Goal: Check status: Check status

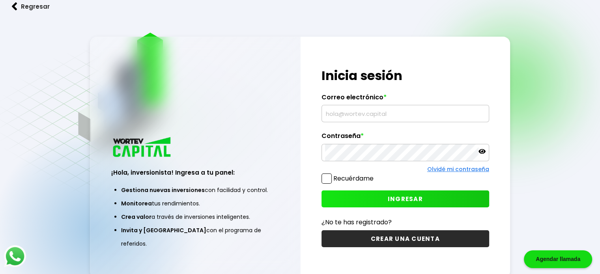
type input "[EMAIL_ADDRESS][DOMAIN_NAME]"
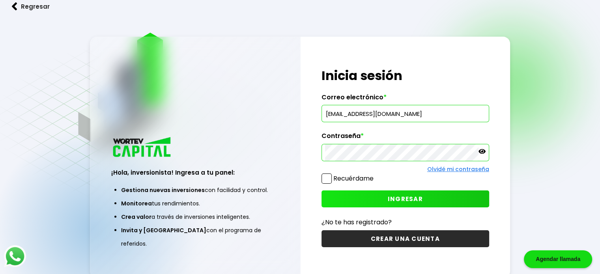
click at [380, 198] on button "INGRESAR" at bounding box center [405, 198] width 168 height 17
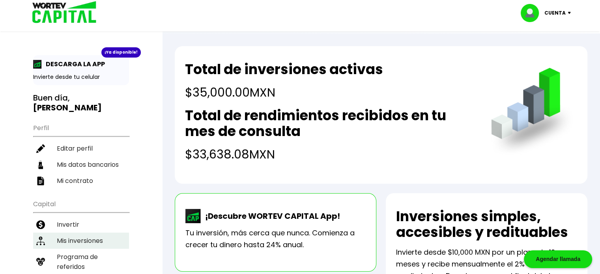
click at [92, 233] on li "Mis inversiones" at bounding box center [81, 241] width 96 height 16
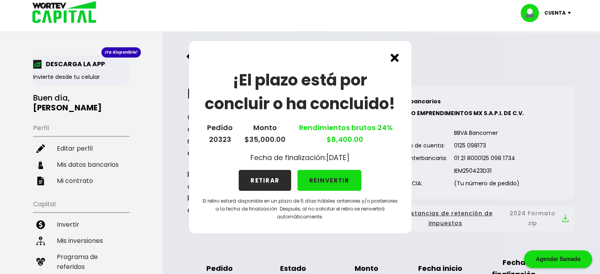
click at [393, 56] on img at bounding box center [394, 58] width 8 height 8
click at [393, 57] on link "Regresar" at bounding box center [381, 56] width 412 height 21
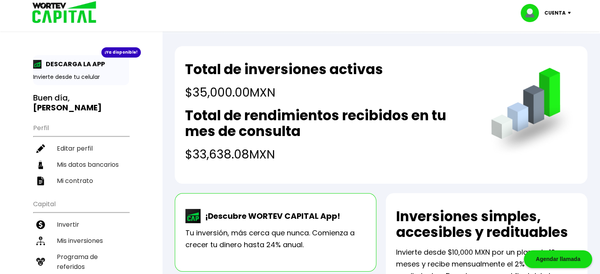
click at [270, 213] on p "¡Descubre WORTEV CAPITAL App!" at bounding box center [270, 216] width 139 height 12
click at [244, 137] on h2 "Total de rendimientos recibidos en tu mes de consulta" at bounding box center [330, 124] width 290 height 32
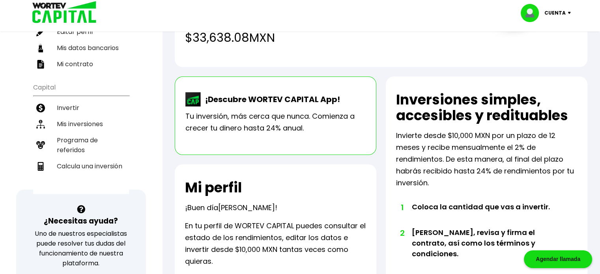
scroll to position [118, 0]
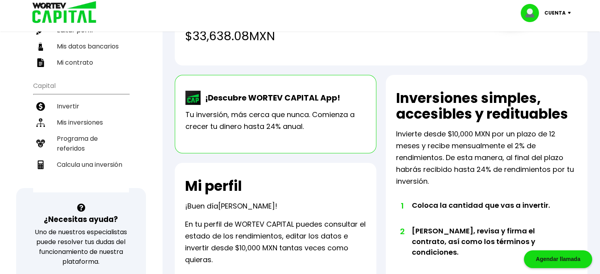
click at [232, 102] on p "¡Descubre WORTEV CAPITAL App!" at bounding box center [270, 98] width 139 height 12
click at [222, 130] on p "Tu inversión, más cerca que nunca. Comienza a crecer tu dinero hasta 24% anual." at bounding box center [275, 121] width 180 height 24
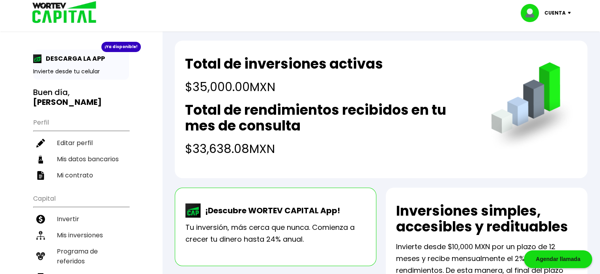
scroll to position [0, 0]
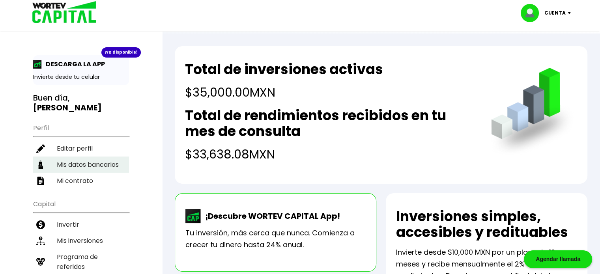
click at [82, 157] on li "Mis datos bancarios" at bounding box center [81, 165] width 96 height 16
select select "Scotiabank"
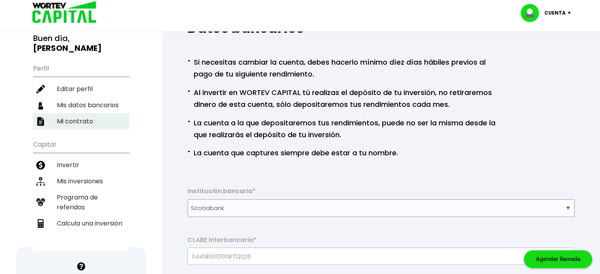
scroll to position [39, 0]
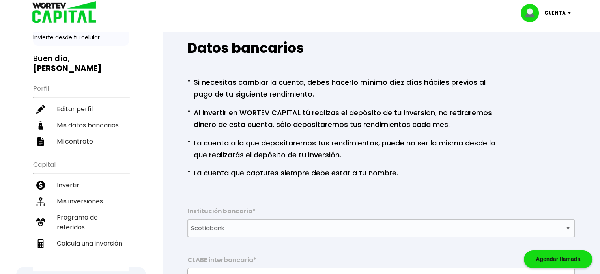
click at [78, 133] on li "Mi contrato" at bounding box center [81, 141] width 96 height 16
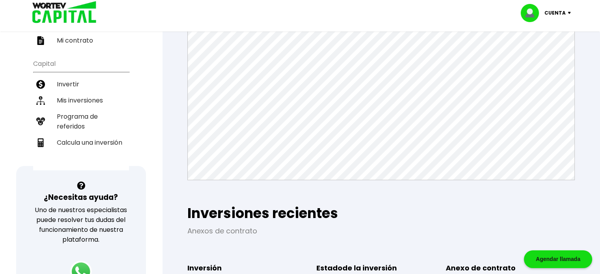
scroll to position [79, 0]
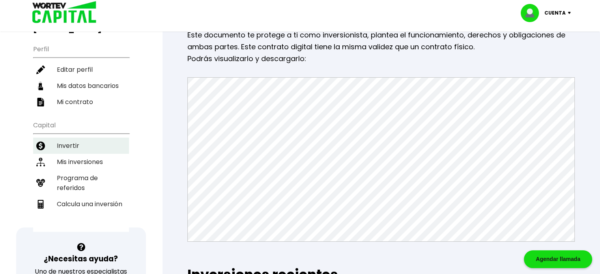
click at [84, 138] on li "Invertir" at bounding box center [81, 146] width 96 height 16
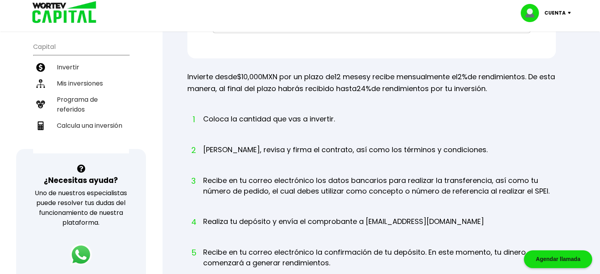
scroll to position [158, 0]
click at [71, 75] on li "Mis inversiones" at bounding box center [81, 83] width 96 height 16
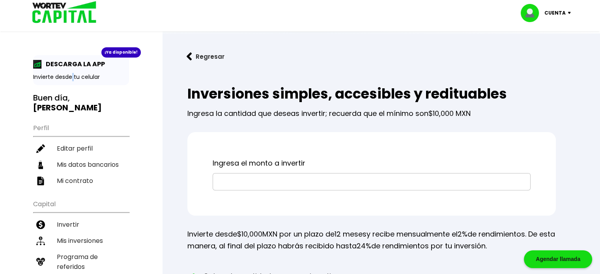
click at [71, 73] on div "¡Ya disponible! DESCARGA LA APP Invierte desde tu celular Buen día, [PERSON_NAM…" at bounding box center [300, 259] width 600 height 502
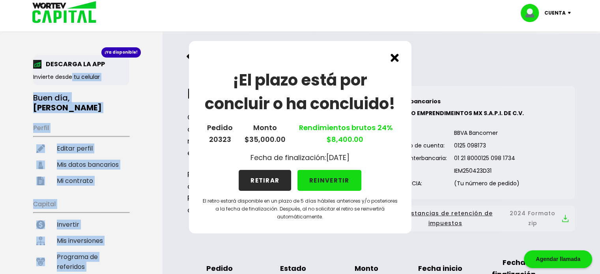
click at [392, 57] on img at bounding box center [394, 58] width 8 height 8
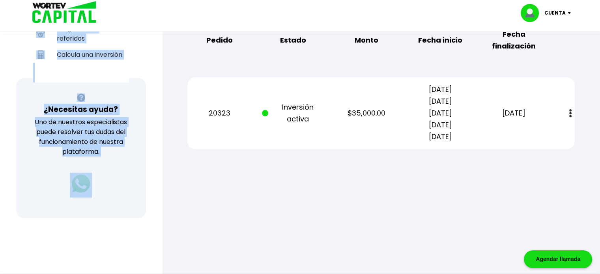
scroll to position [246, 0]
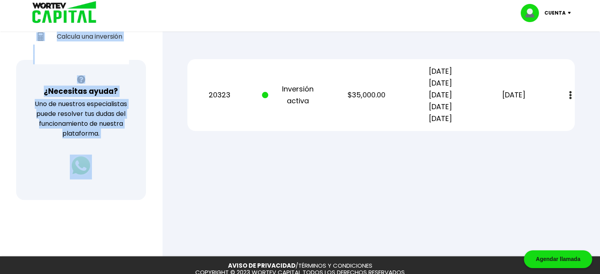
click at [574, 95] on button at bounding box center [570, 95] width 11 height 17
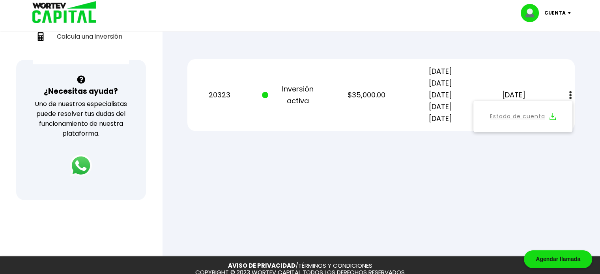
click at [574, 76] on div "20323 Inversión activa $35,000.00 [DATE] [DATE] [DATE] [DATE] [DATE] [DATE] Est…" at bounding box center [380, 95] width 387 height 72
click at [430, 178] on div at bounding box center [300, 137] width 600 height 274
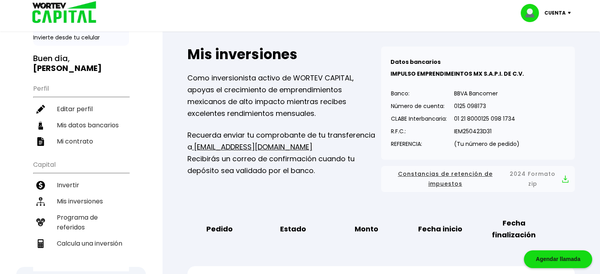
scroll to position [0, 0]
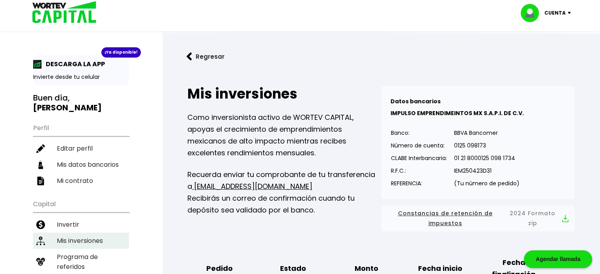
click at [78, 233] on li "Mis inversiones" at bounding box center [81, 241] width 96 height 16
click at [68, 233] on li "Mis inversiones" at bounding box center [81, 241] width 96 height 16
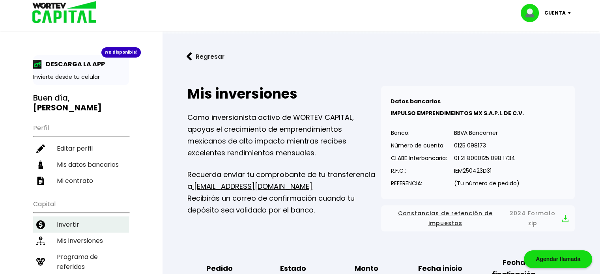
click at [66, 216] on li "Invertir" at bounding box center [81, 224] width 96 height 16
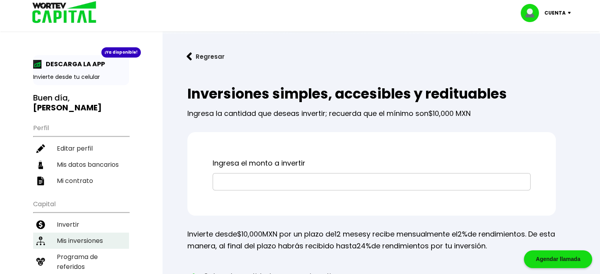
click at [77, 233] on li "Mis inversiones" at bounding box center [81, 241] width 96 height 16
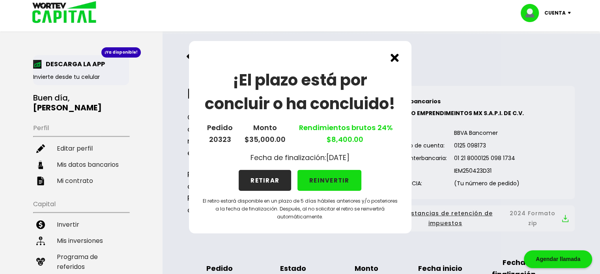
click at [278, 181] on button "RETIRAR" at bounding box center [265, 180] width 52 height 21
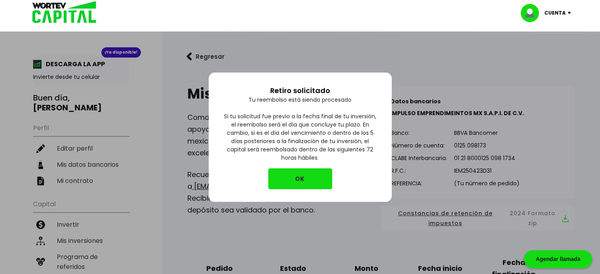
click at [279, 181] on button "OK" at bounding box center [300, 178] width 64 height 21
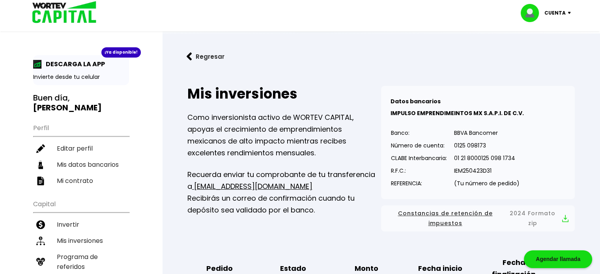
click at [557, 7] on p "Cuenta" at bounding box center [554, 13] width 21 height 12
click at [550, 50] on li "Cerrar sesión" at bounding box center [546, 53] width 63 height 16
